Goal: Transaction & Acquisition: Purchase product/service

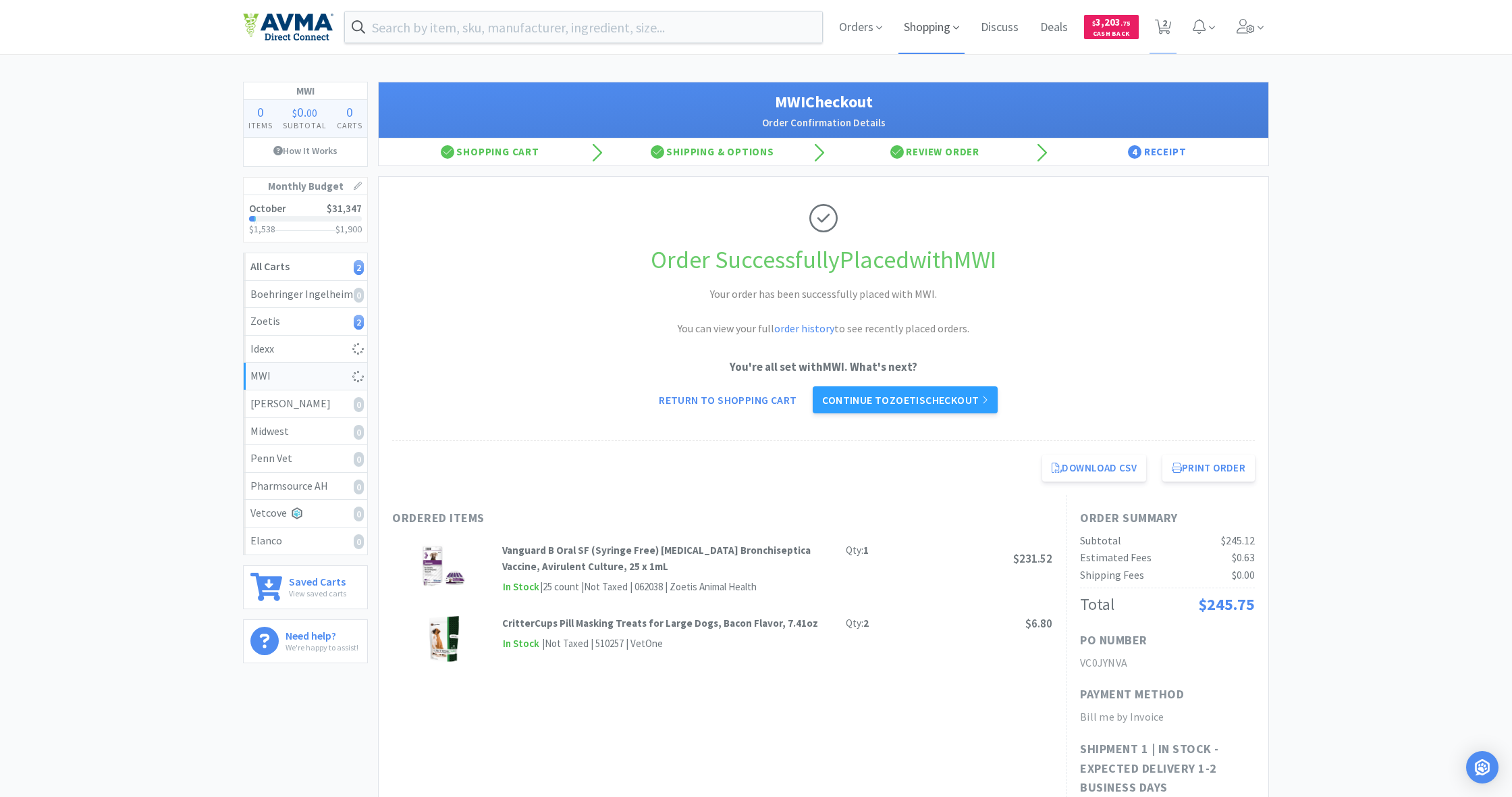
click at [924, 30] on span "Shopping" at bounding box center [931, 27] width 66 height 54
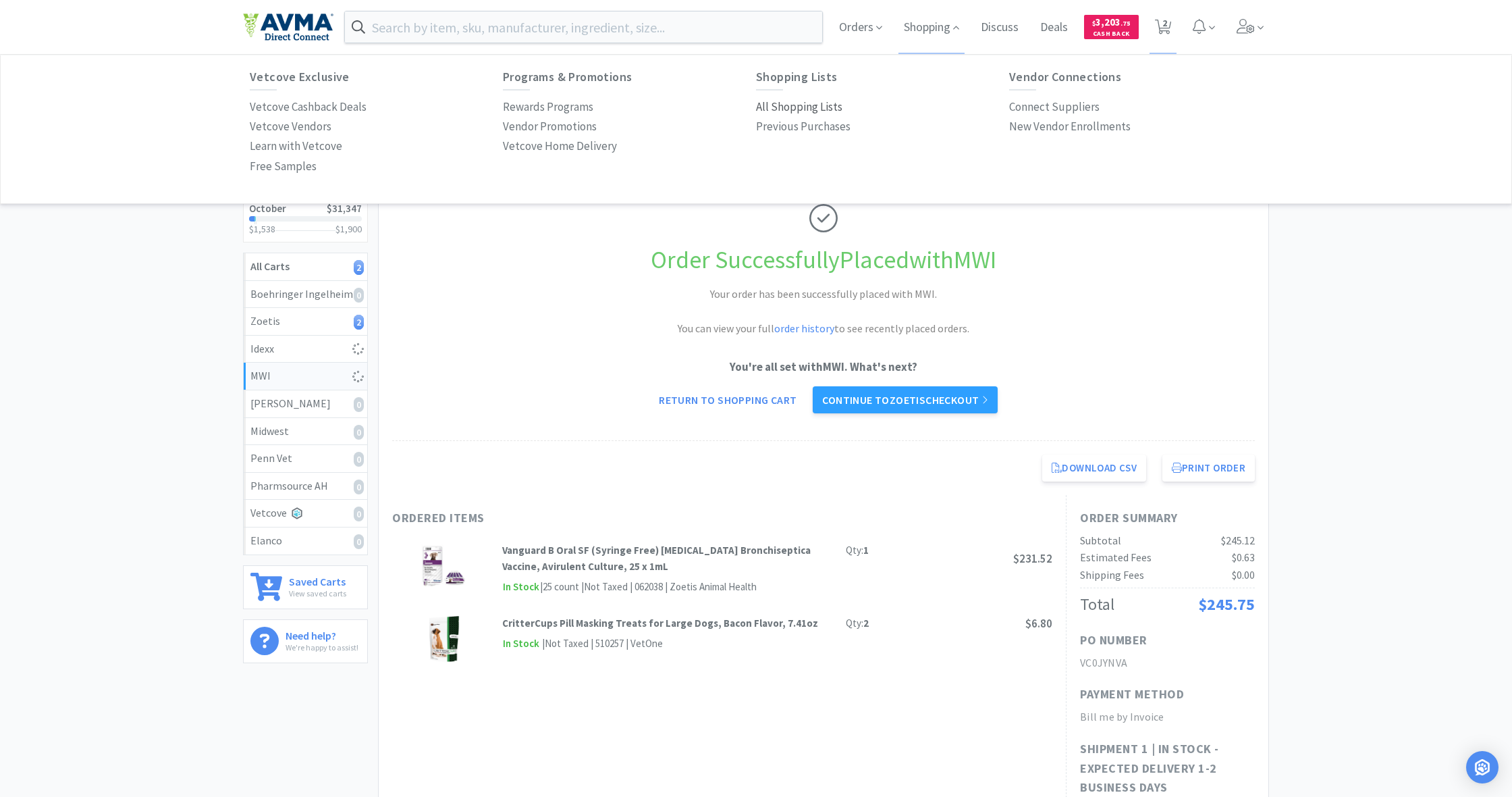
click at [788, 106] on p "All Shopping Lists" at bounding box center [799, 106] width 87 height 18
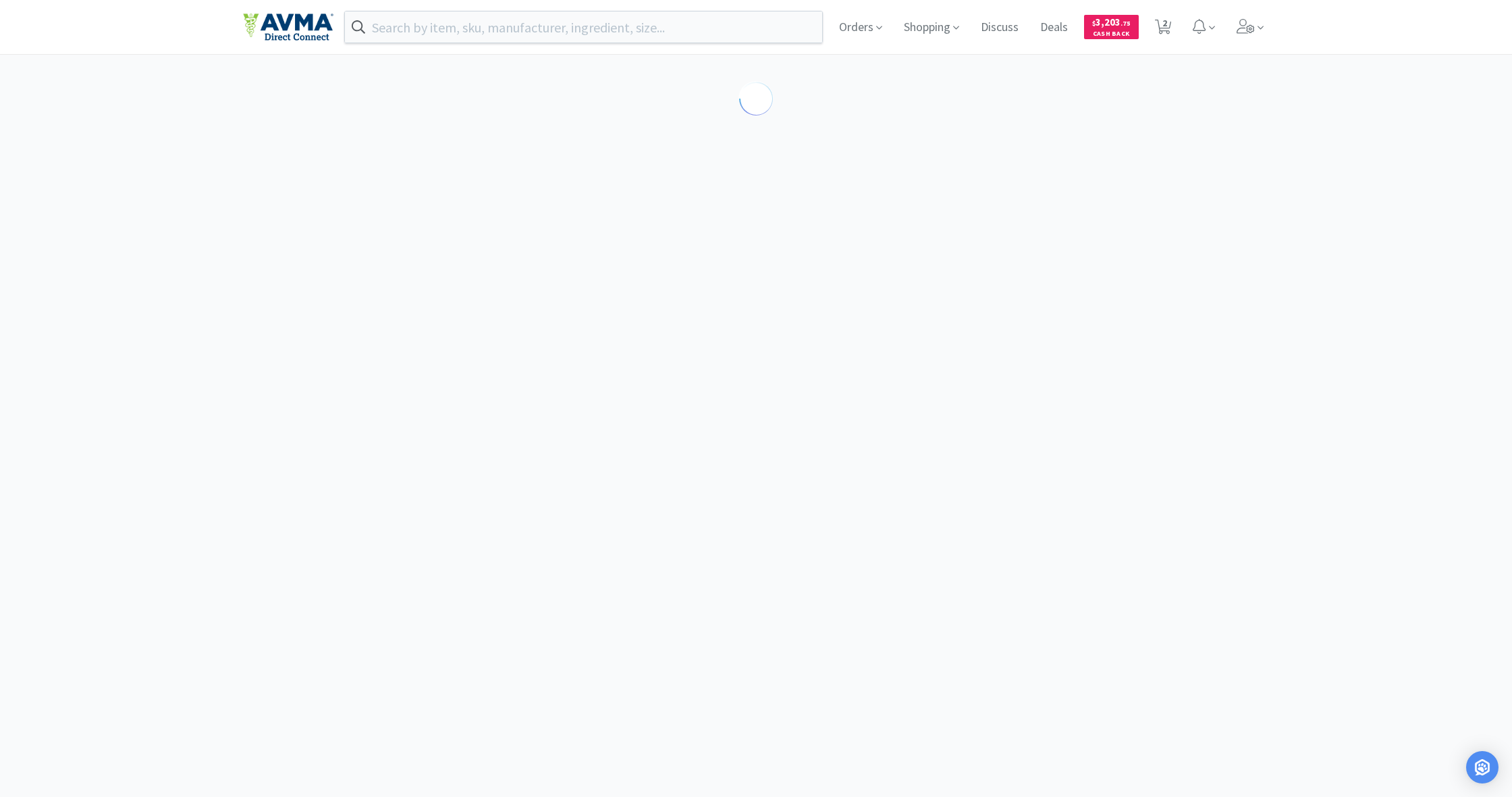
select select "5"
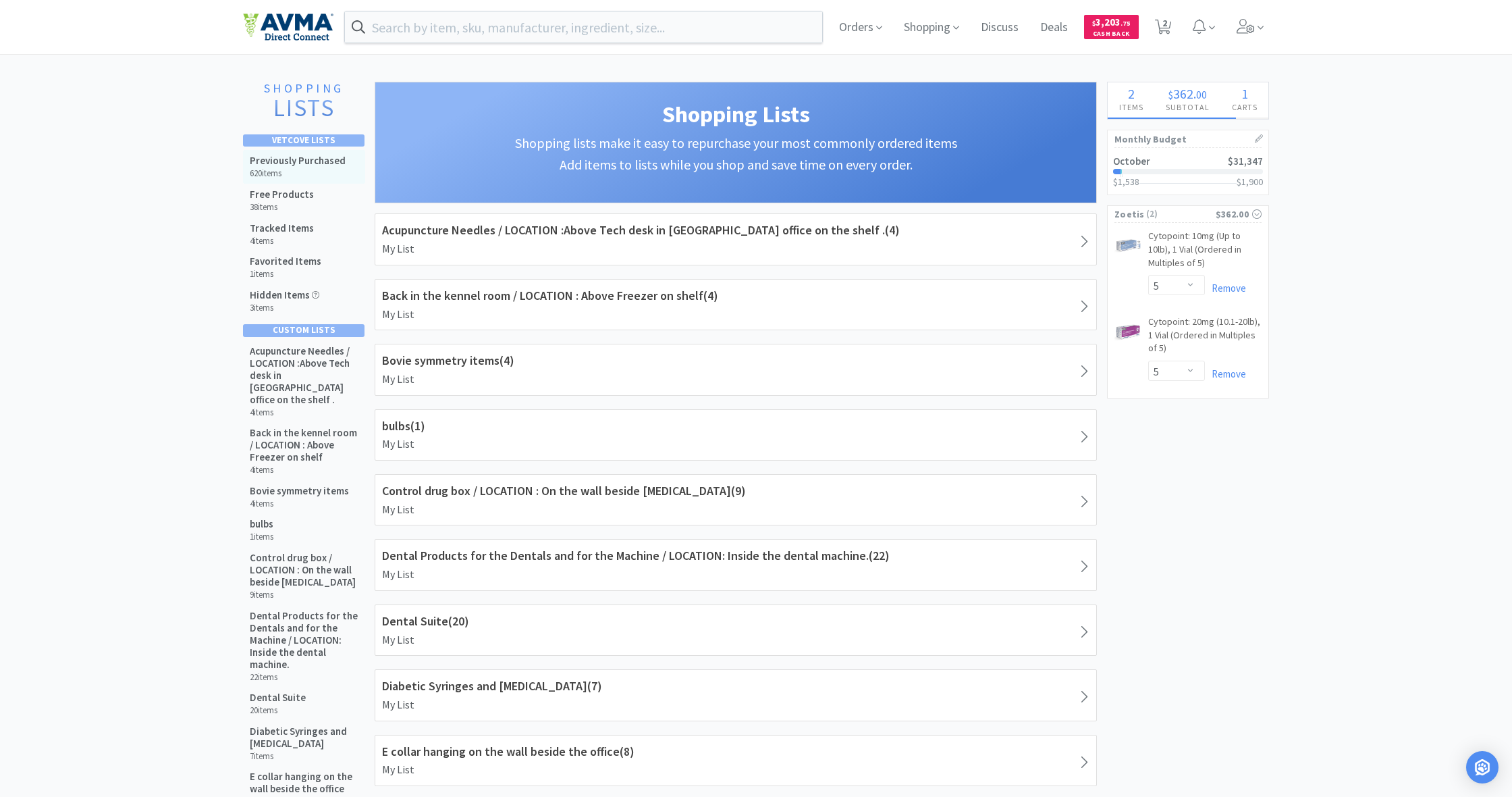
drag, startPoint x: 296, startPoint y: 161, endPoint x: 339, endPoint y: 169, distance: 43.7
click at [299, 163] on h5 "Previously Purchased" at bounding box center [298, 160] width 96 height 12
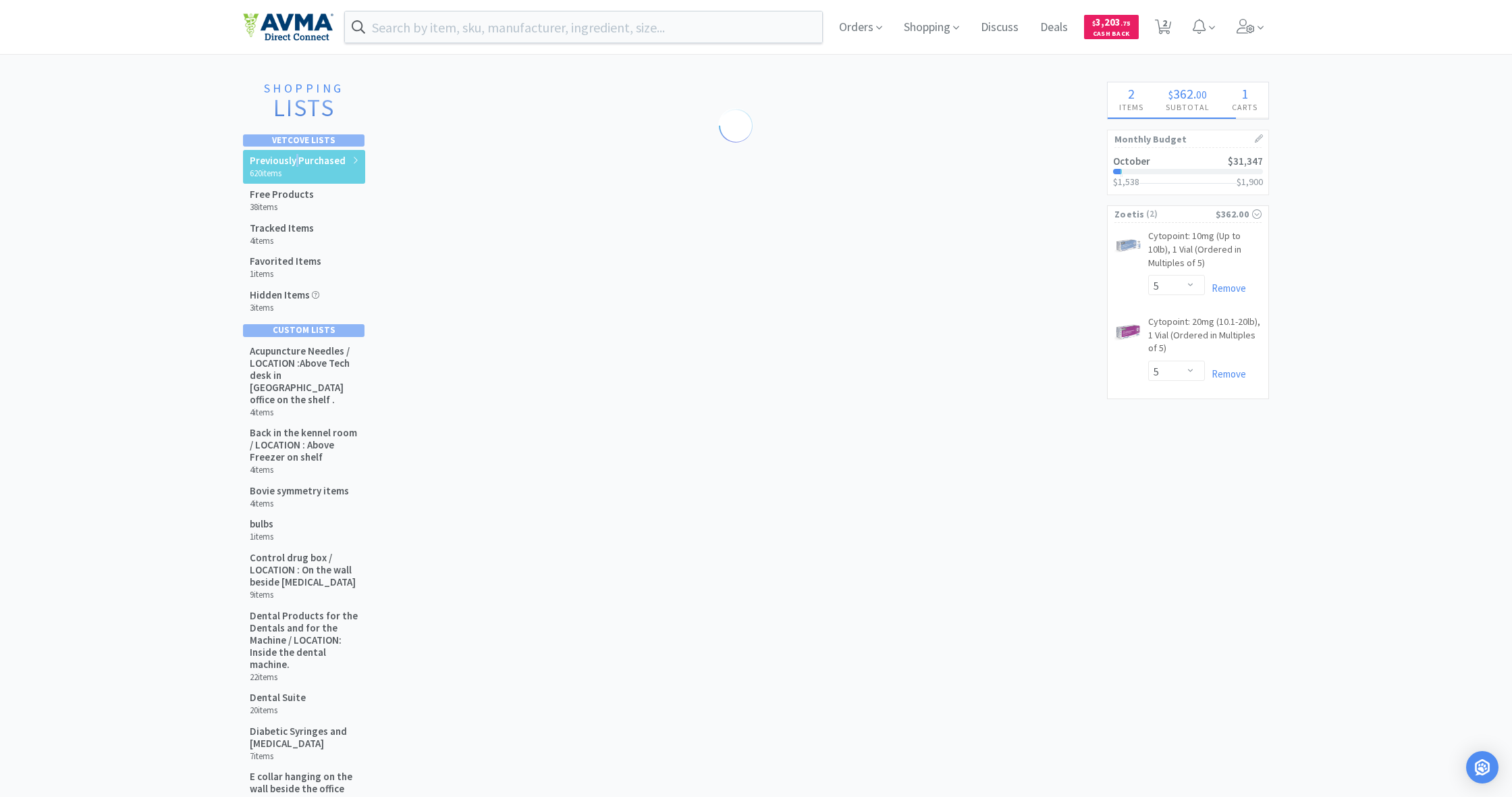
select select "1"
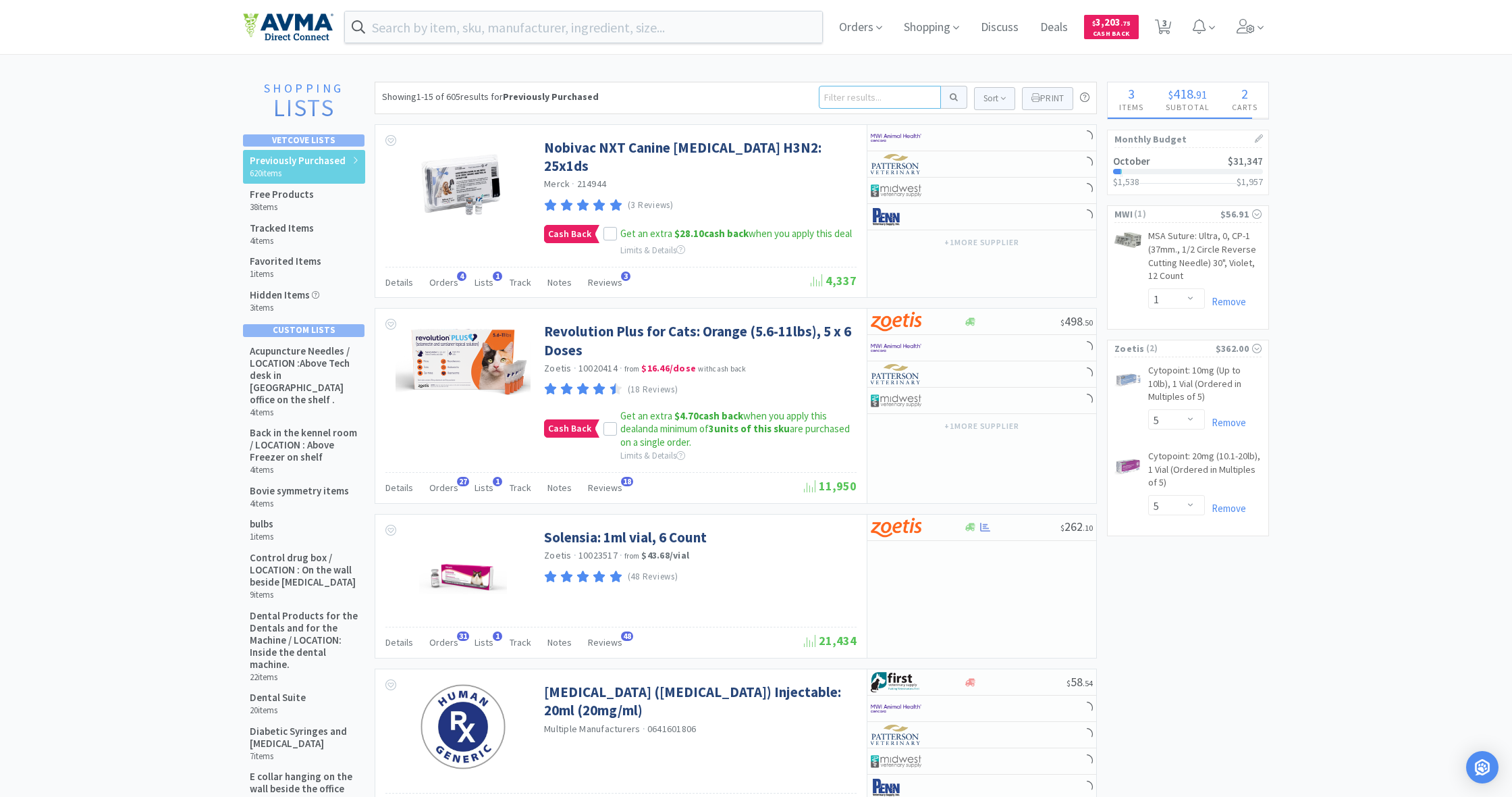
click at [848, 104] on input at bounding box center [879, 97] width 122 height 23
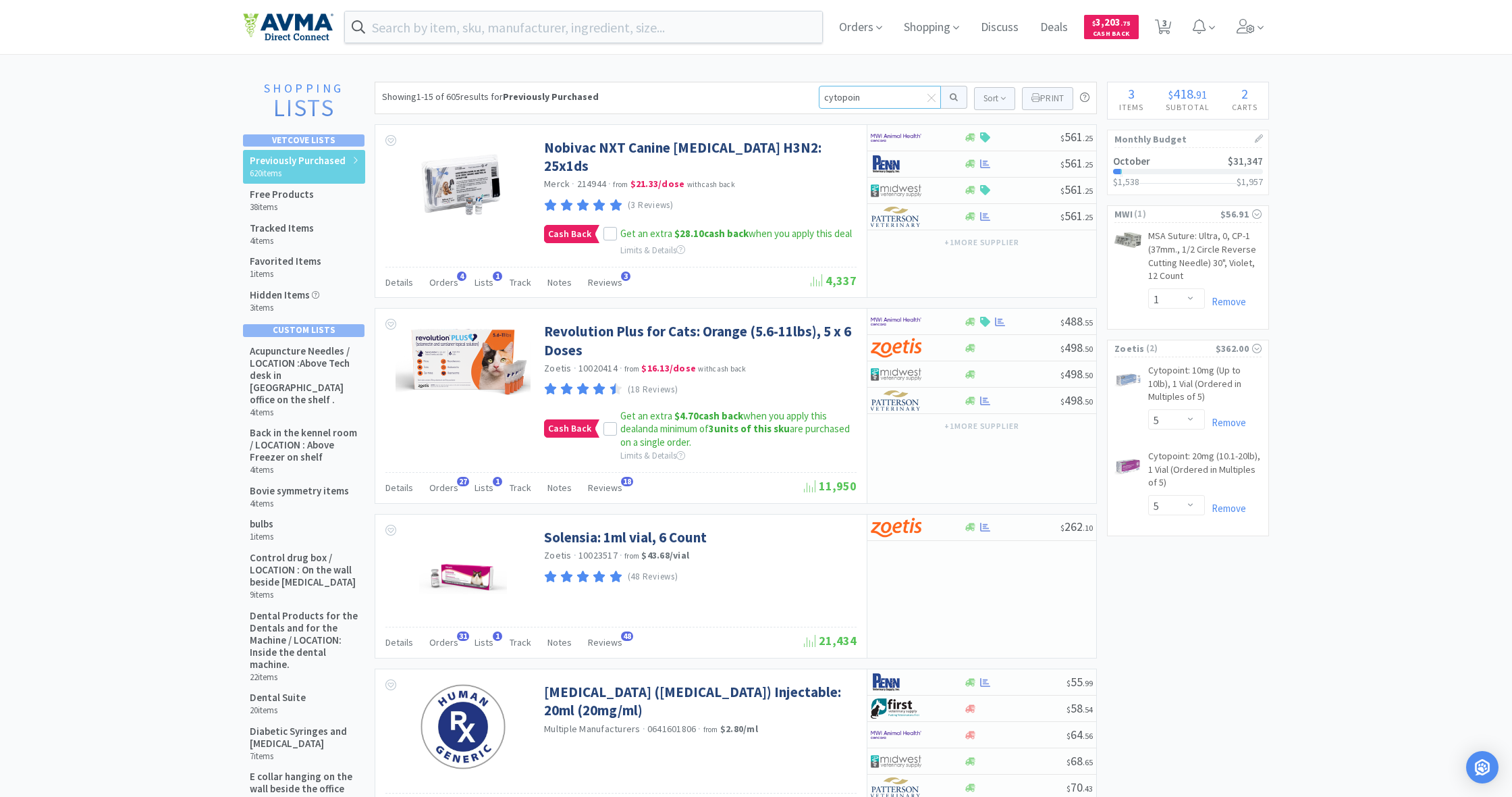
type input "cytopoint"
click at [952, 97] on button at bounding box center [953, 97] width 26 height 23
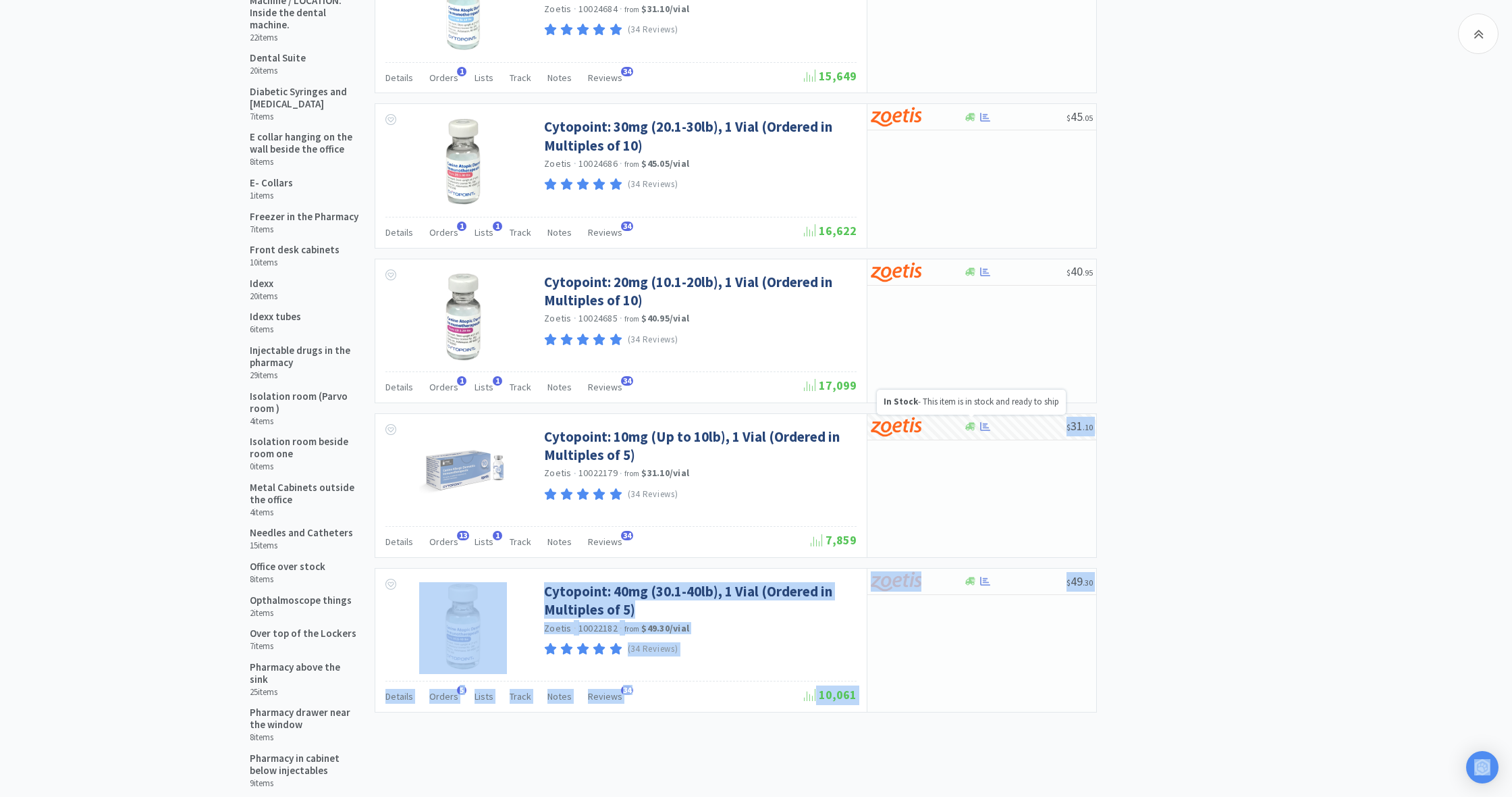
scroll to position [645, 0]
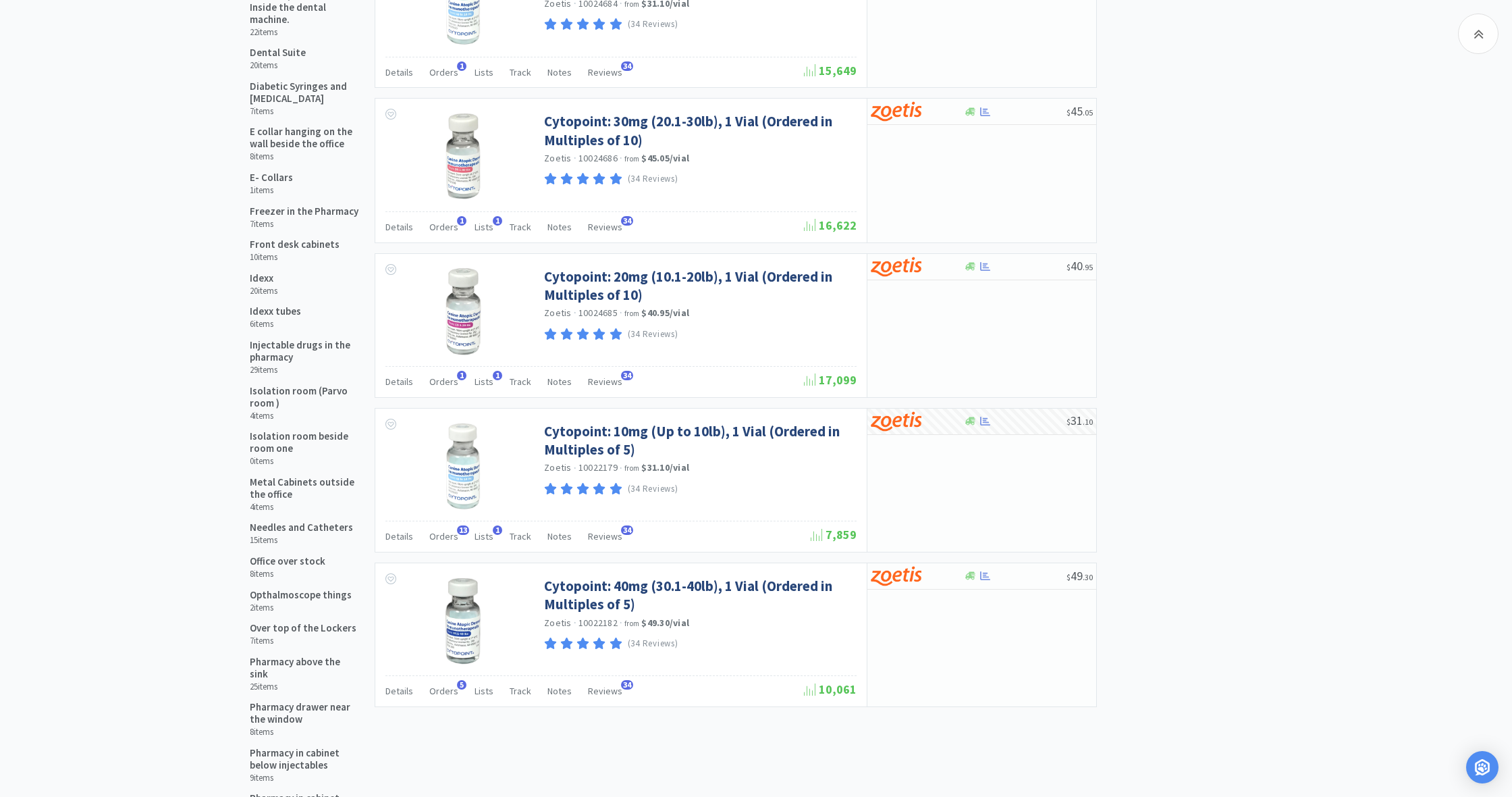
click at [1210, 424] on div "Shopping Lists Vetcove Lists Previously Purchased 620 items Free Products 38 it…" at bounding box center [756, 485] width 1026 height 2097
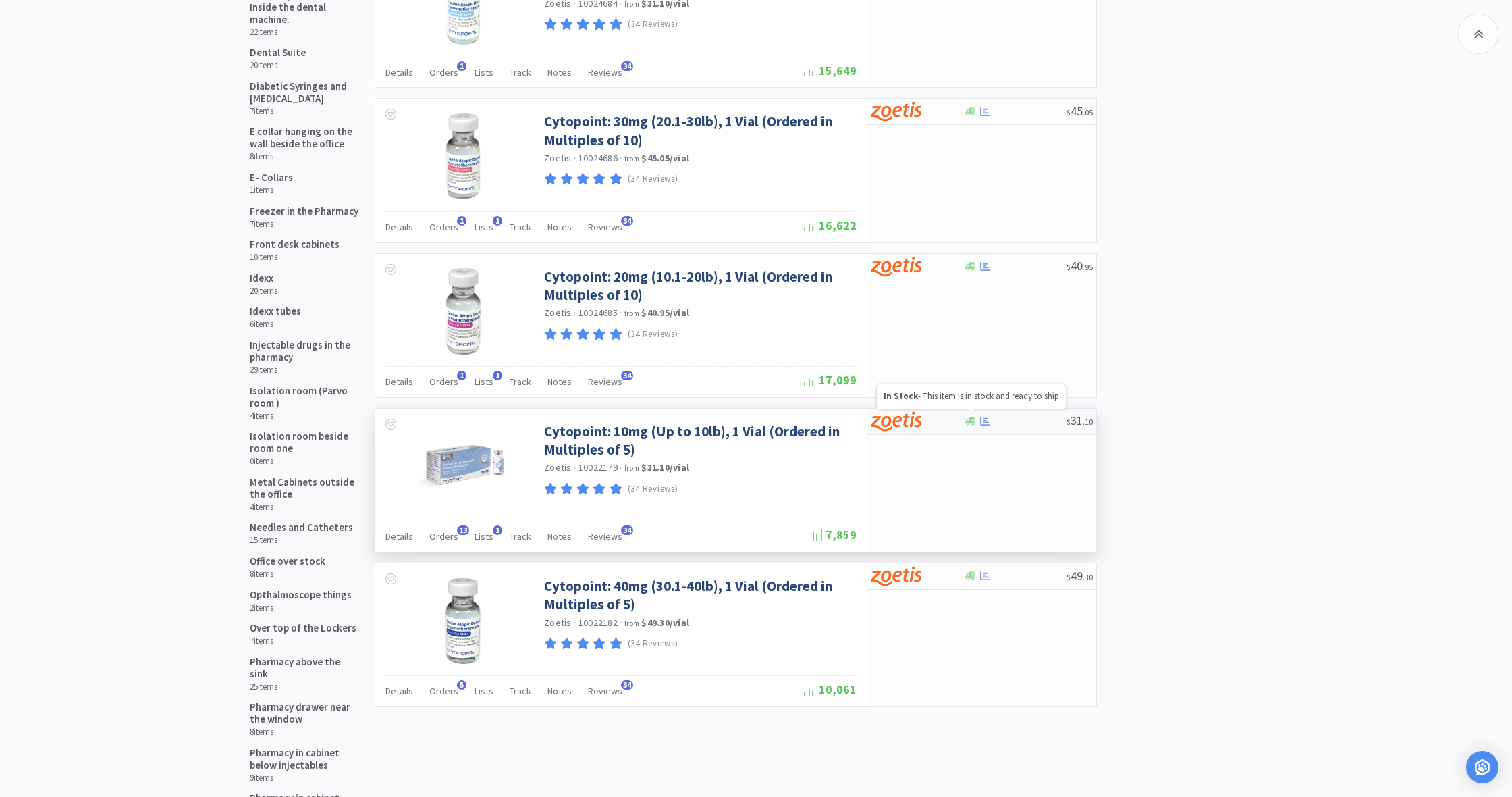
click at [972, 417] on icon at bounding box center [970, 421] width 10 height 8
select select "5"
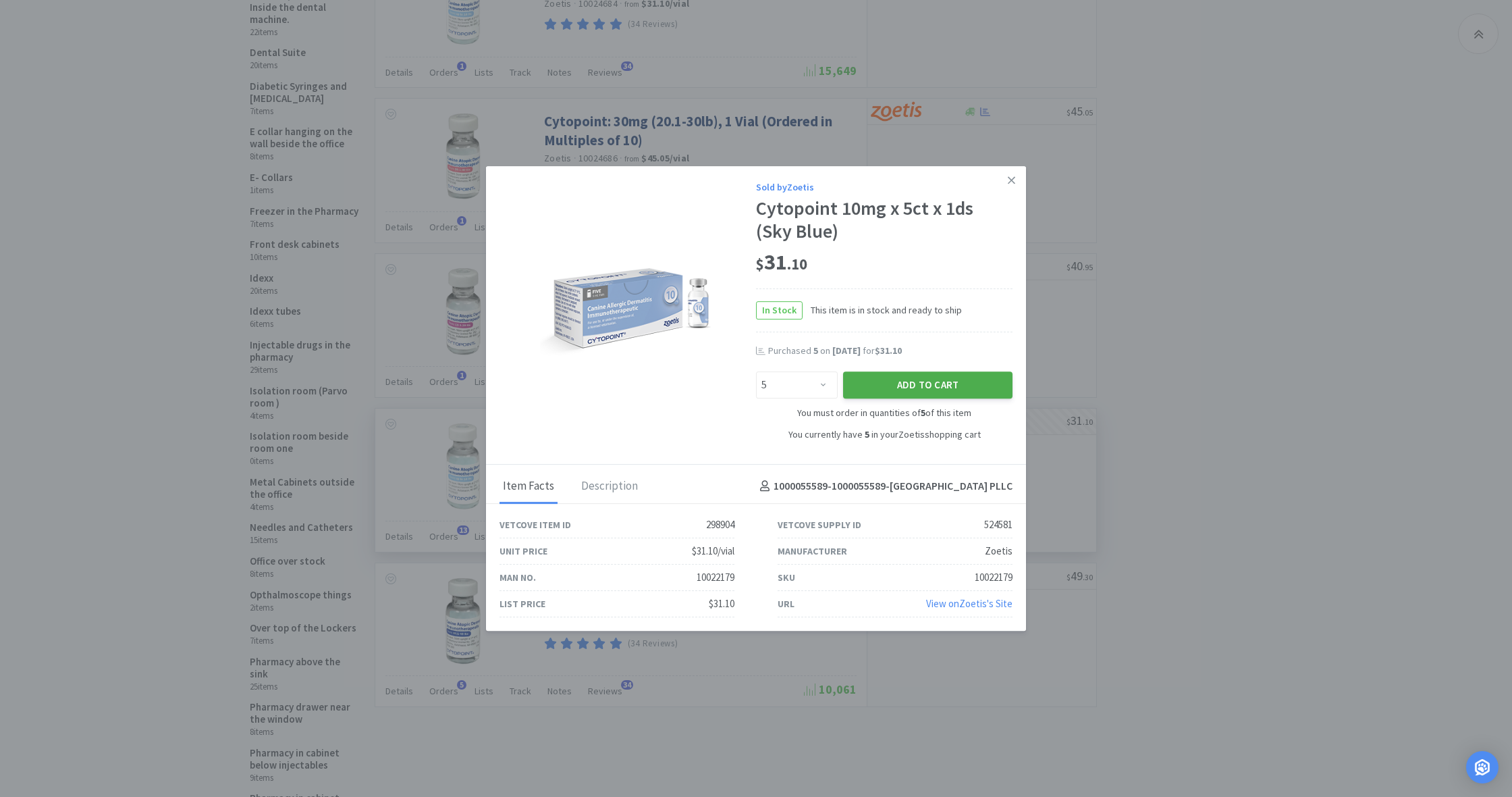
click at [913, 380] on button "Add to Cart" at bounding box center [927, 385] width 169 height 27
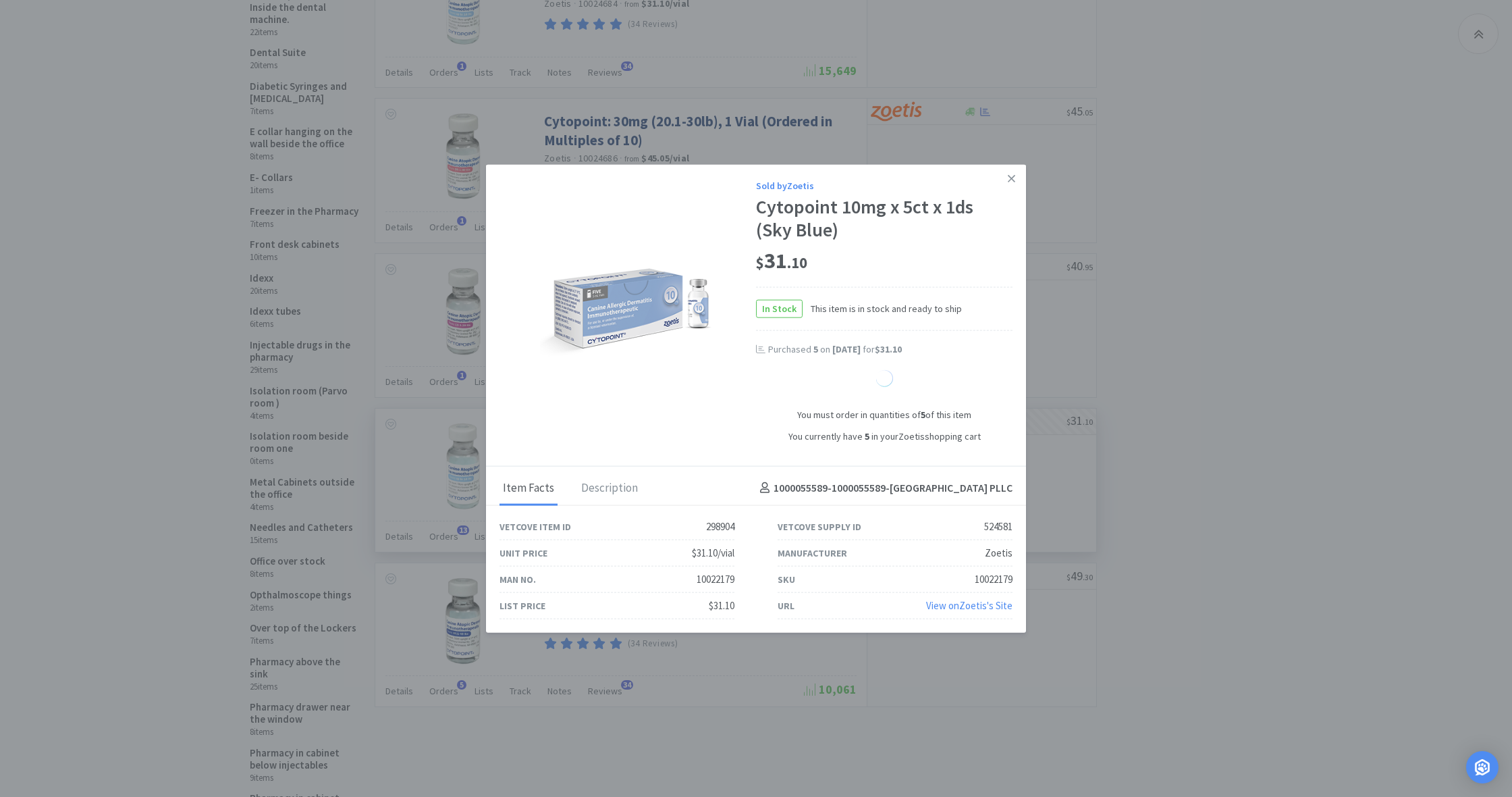
select select "10"
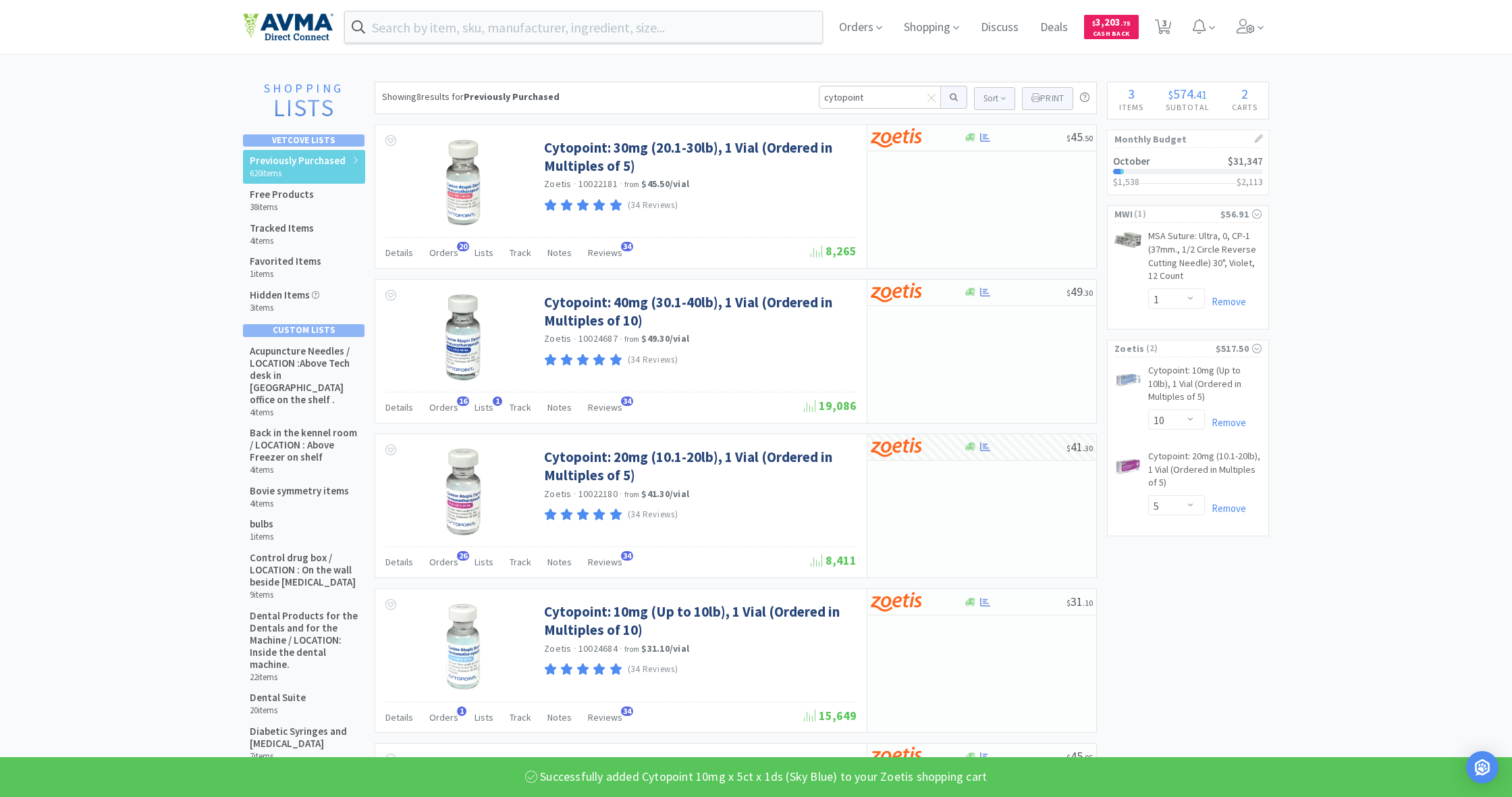
scroll to position [0, 0]
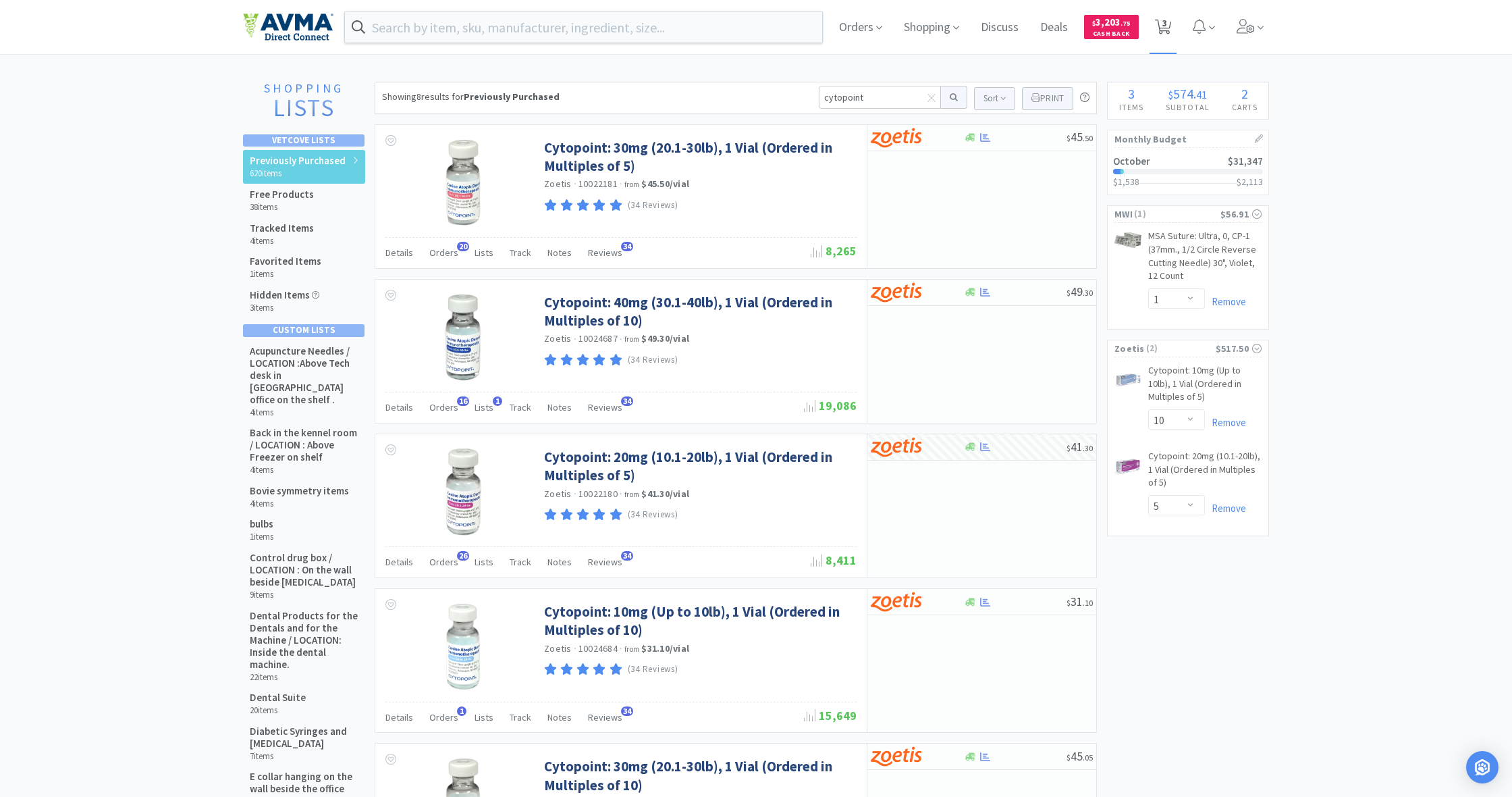
click at [1166, 26] on span "3" at bounding box center [1164, 23] width 5 height 54
select select "10"
select select "5"
select select "1"
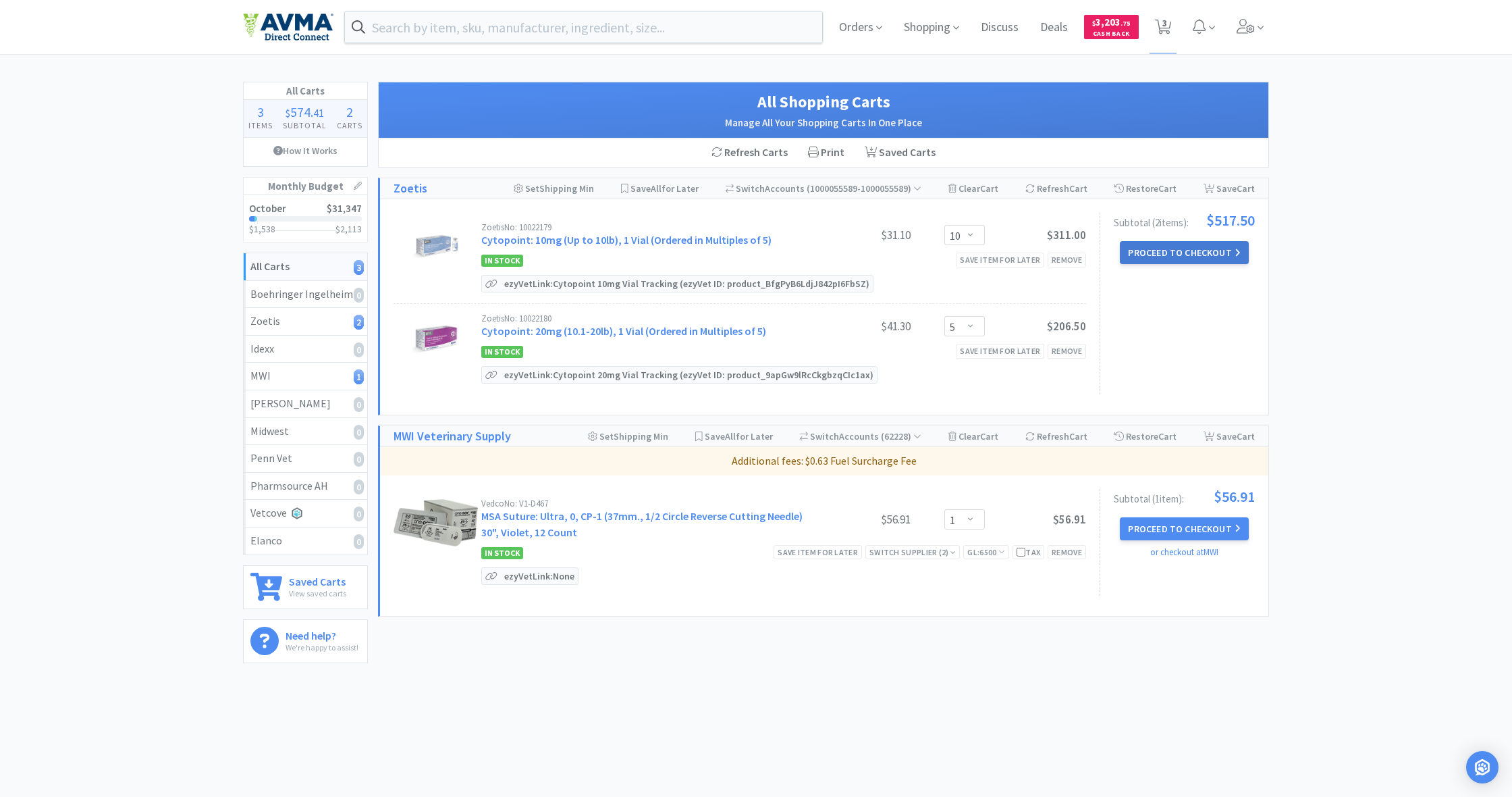
click at [1158, 255] on button "Proceed to Checkout" at bounding box center [1183, 252] width 128 height 23
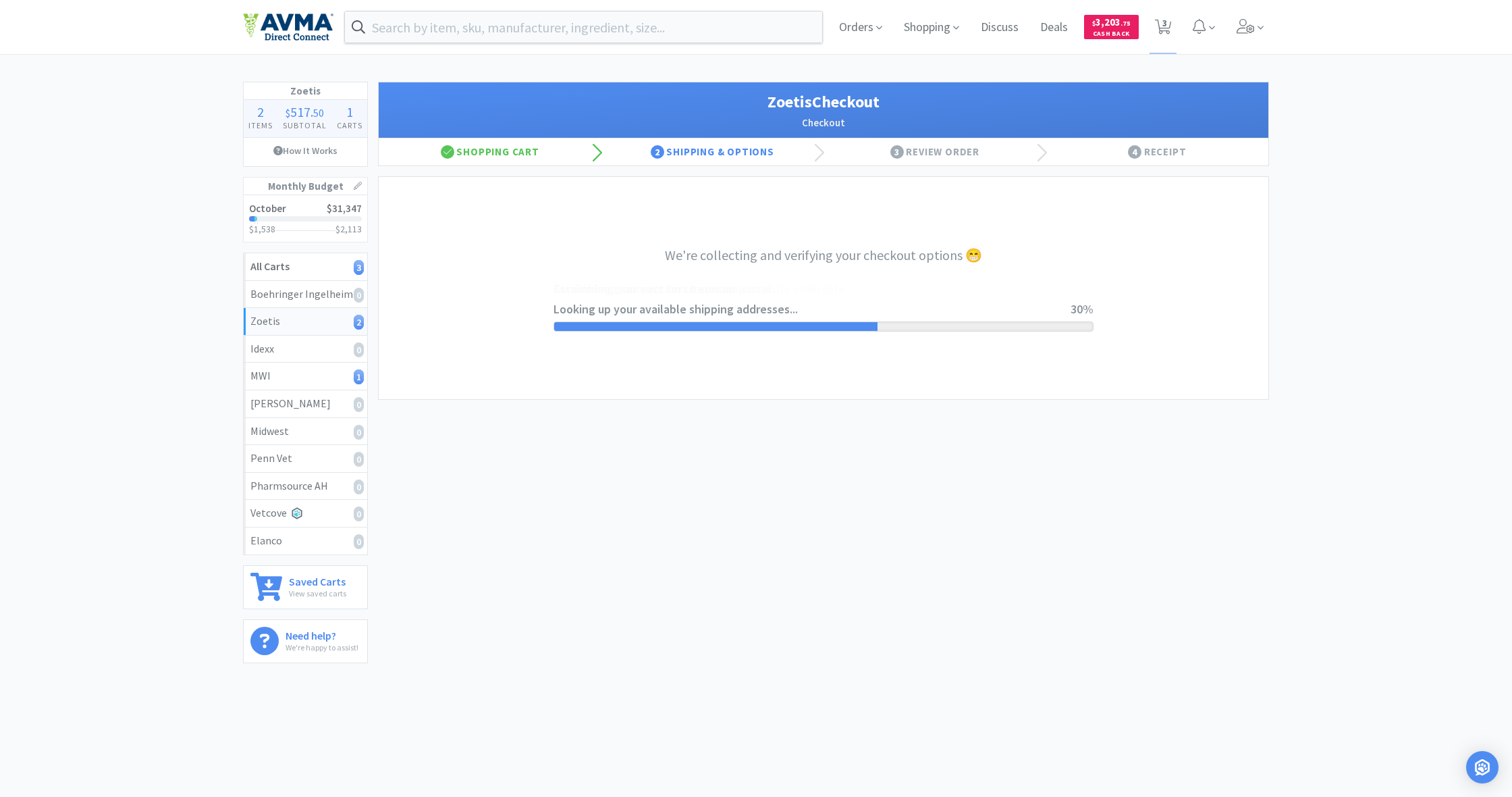
select select "invoice"
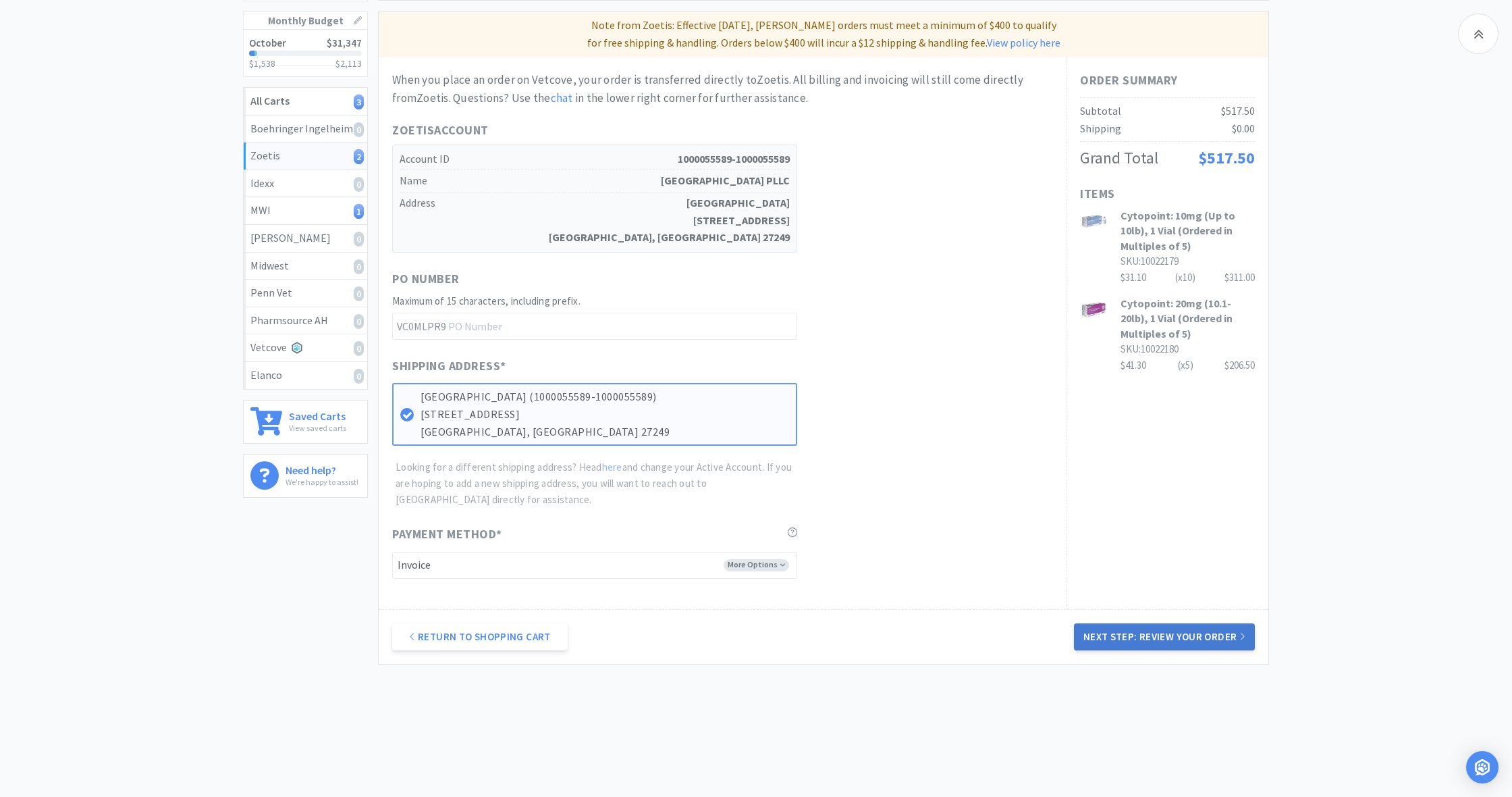
scroll to position [165, 0]
click at [1185, 627] on button "Next Step: Review Your Order" at bounding box center [1164, 637] width 181 height 27
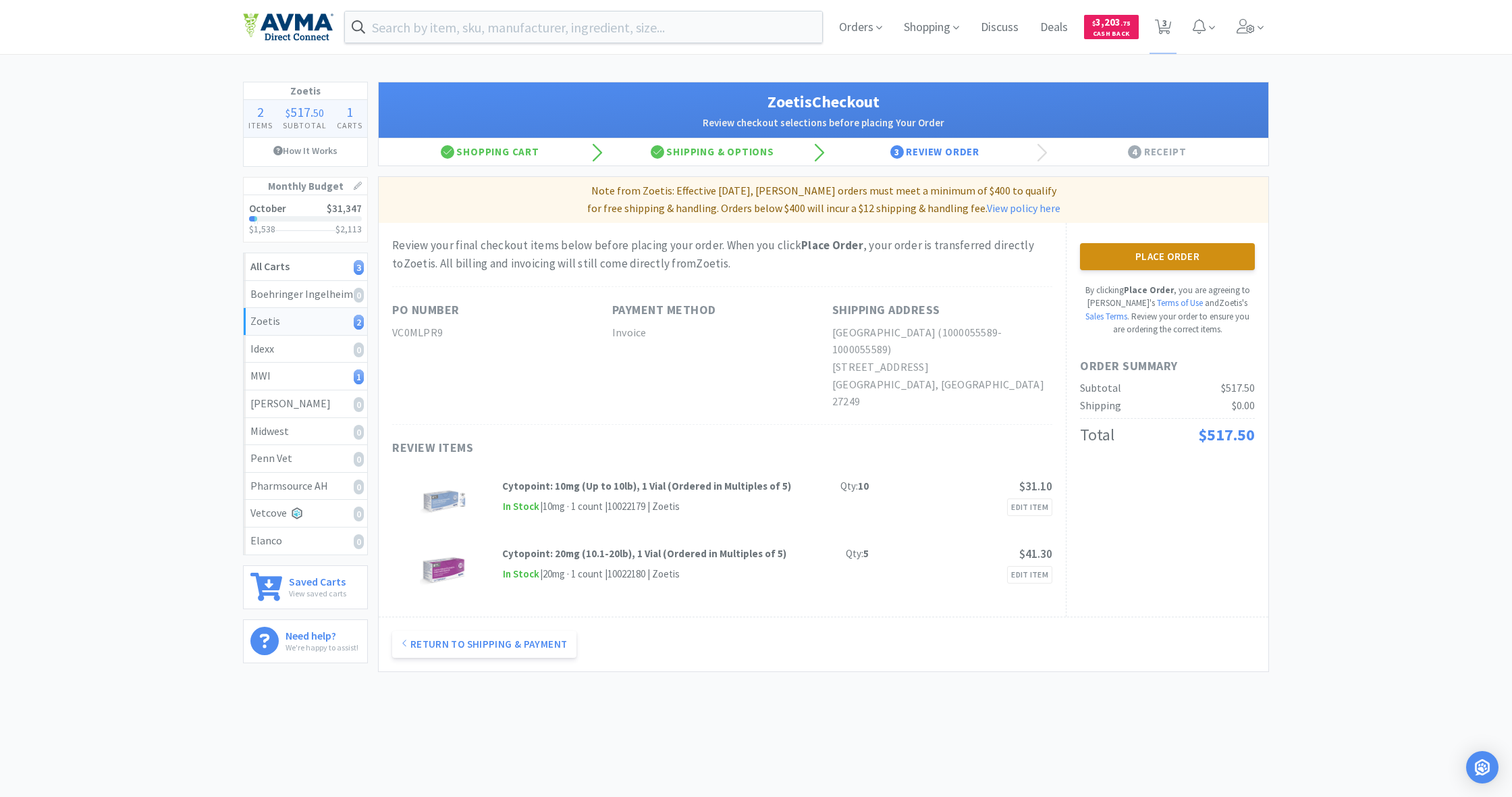
click at [1177, 255] on button "Place Order" at bounding box center [1167, 257] width 175 height 27
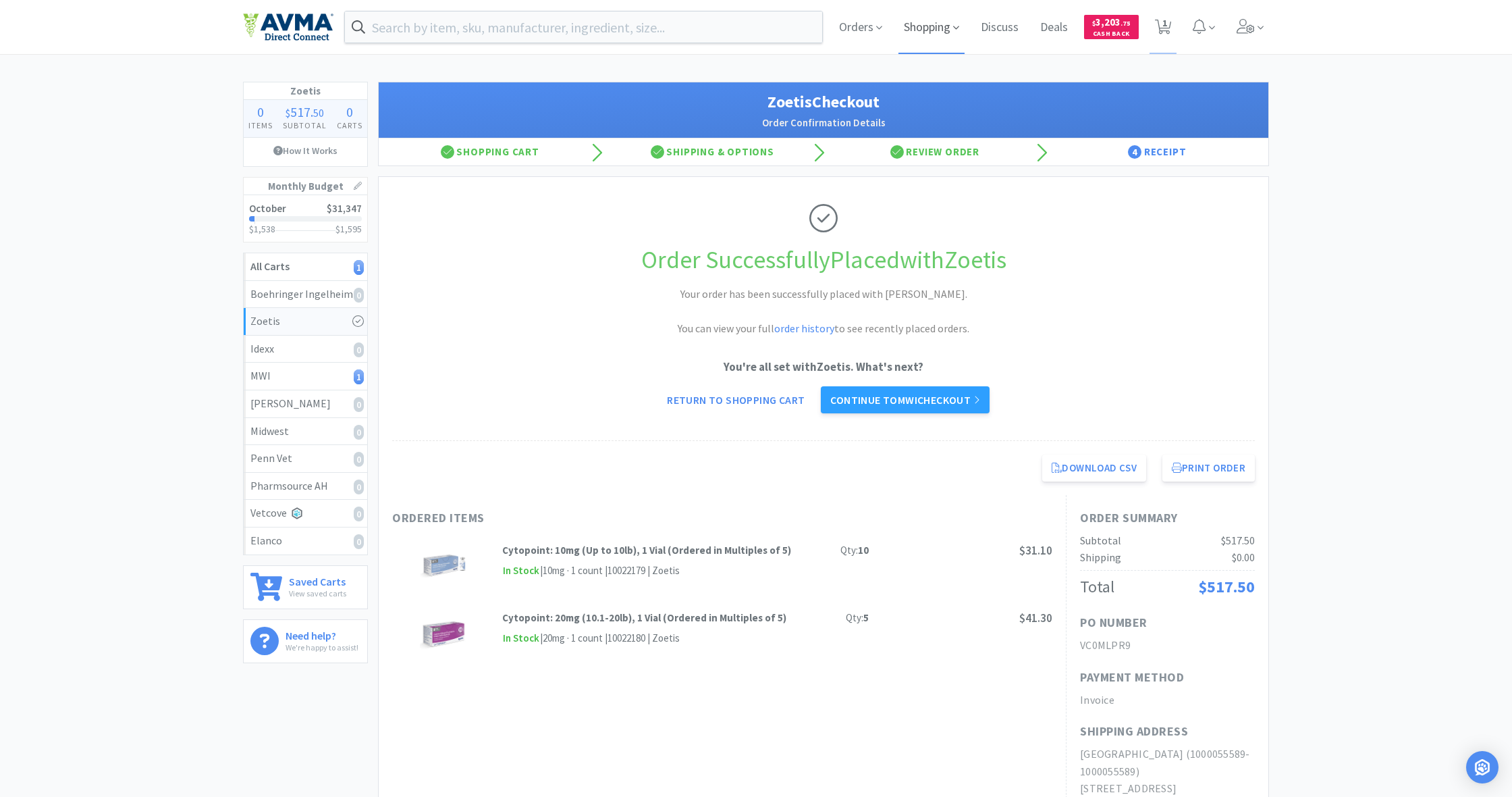
click at [930, 23] on span "Shopping" at bounding box center [931, 27] width 66 height 54
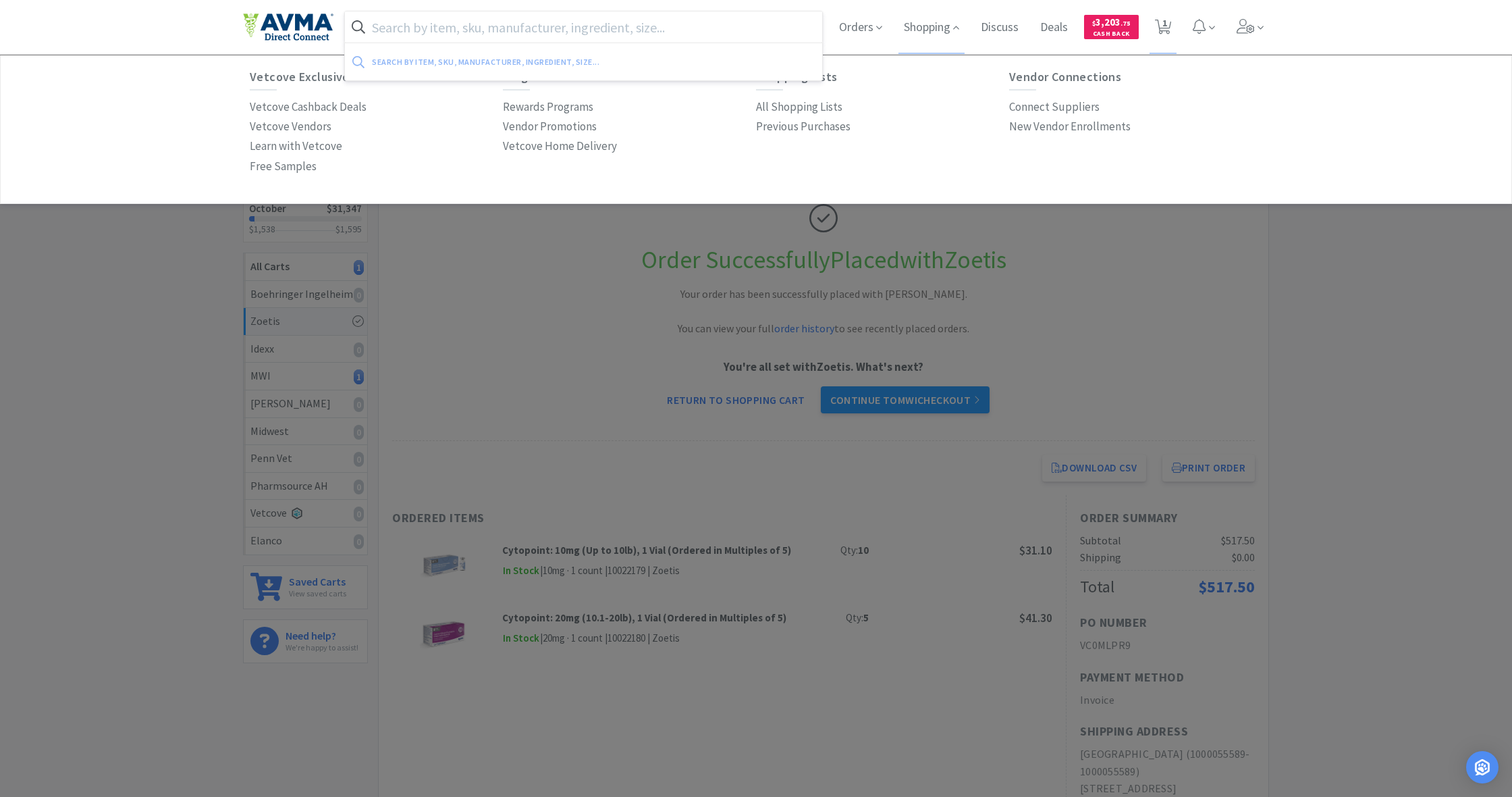
drag, startPoint x: 386, startPoint y: 23, endPoint x: 416, endPoint y: 32, distance: 31.3
click at [386, 24] on input "text" at bounding box center [583, 27] width 477 height 31
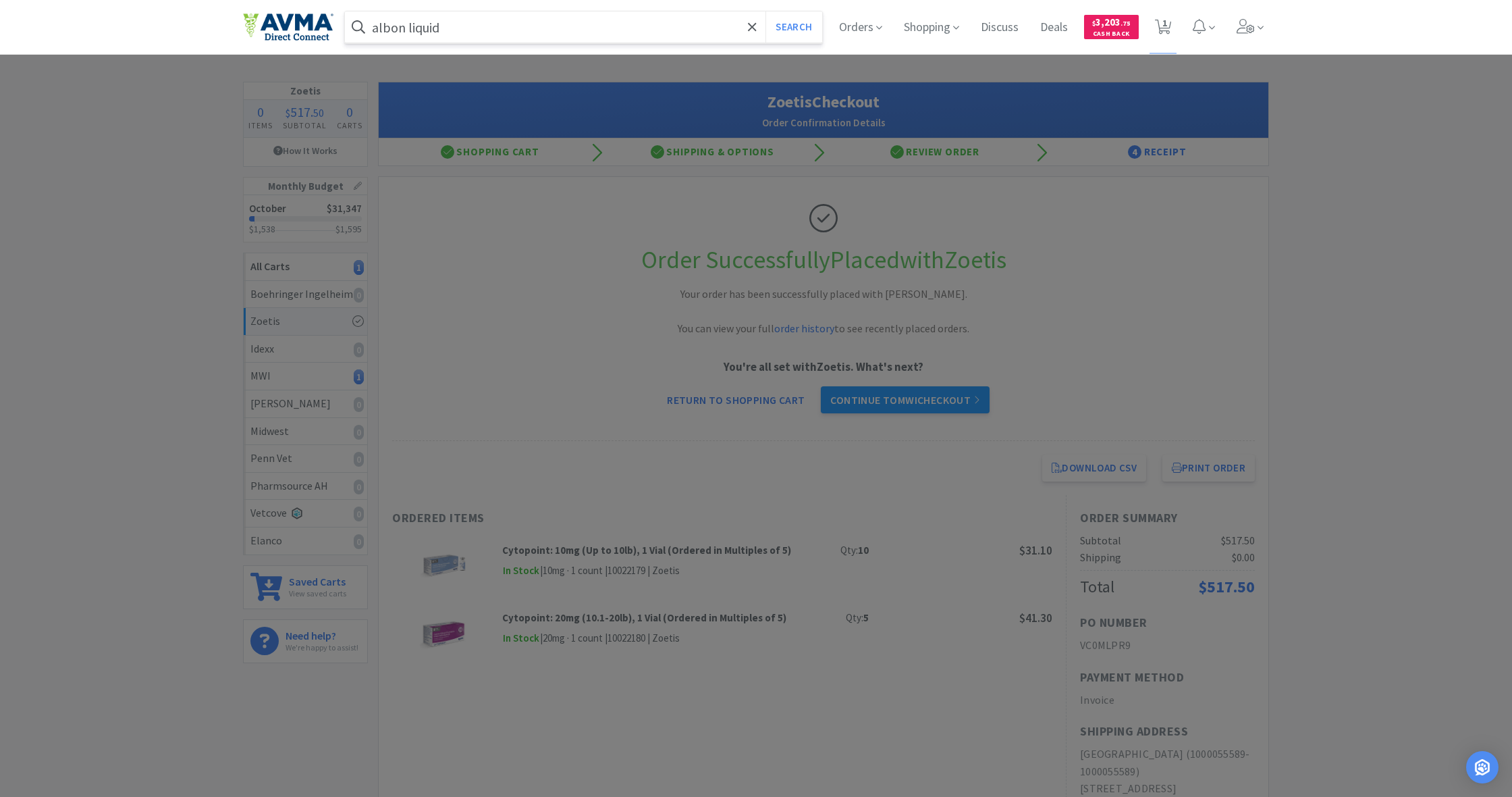
type input "albon liquid"
click at [792, 27] on button "Search" at bounding box center [793, 27] width 56 height 31
select select "1"
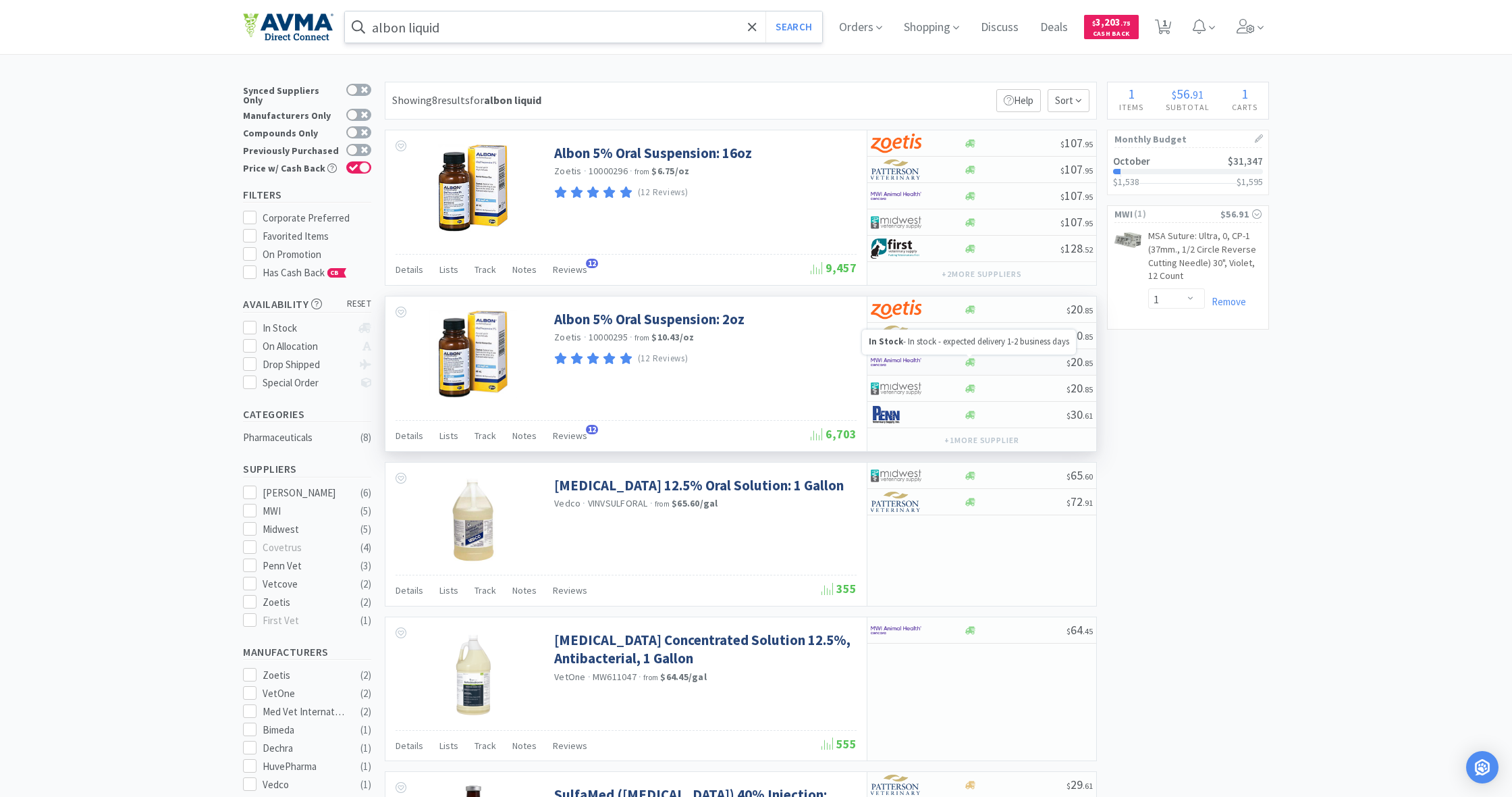
click at [971, 361] on icon at bounding box center [970, 362] width 10 height 10
select select "1"
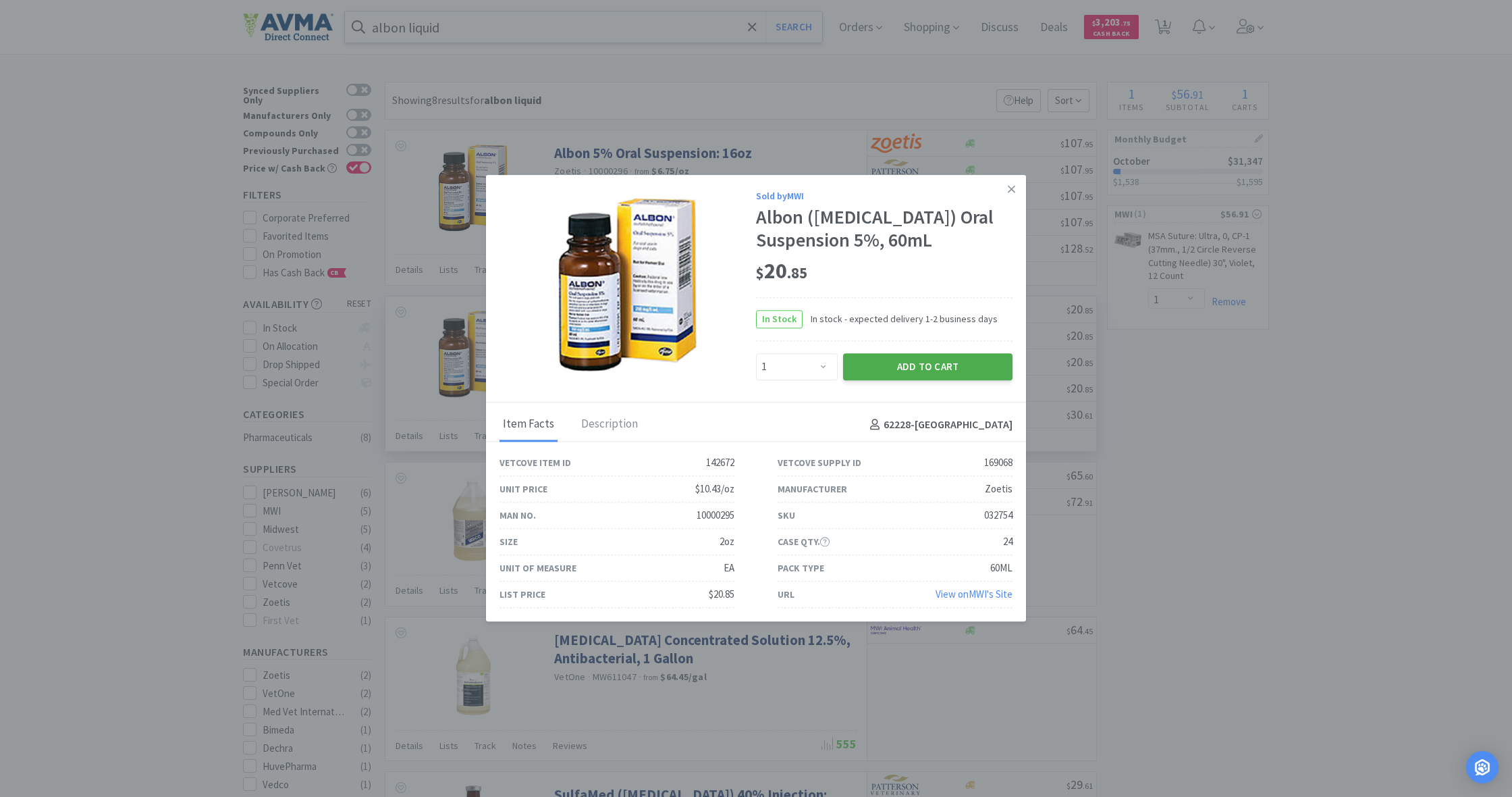
click at [955, 364] on button "Add to Cart" at bounding box center [927, 366] width 169 height 27
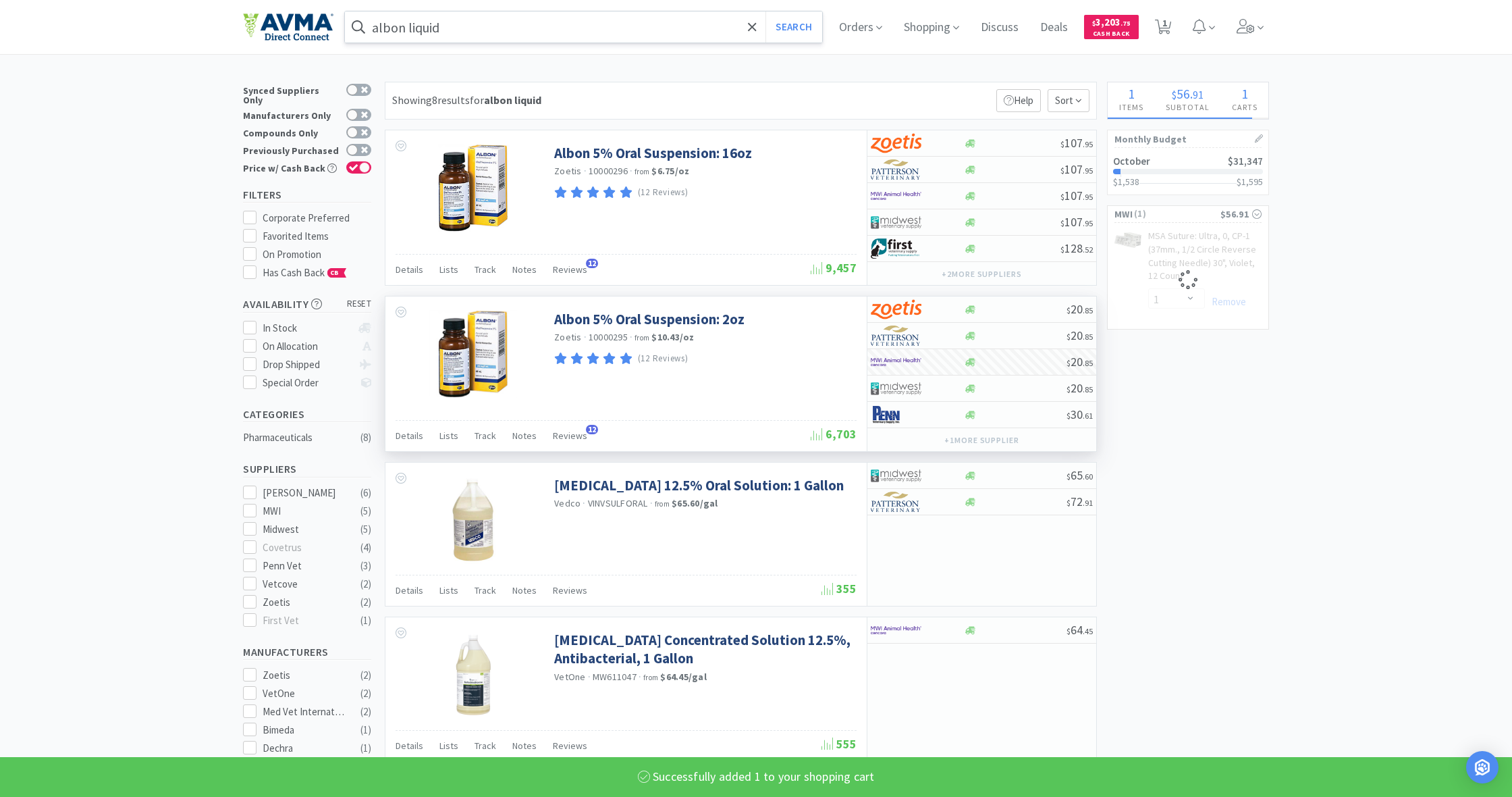
select select "1"
